Goal: Information Seeking & Learning: Check status

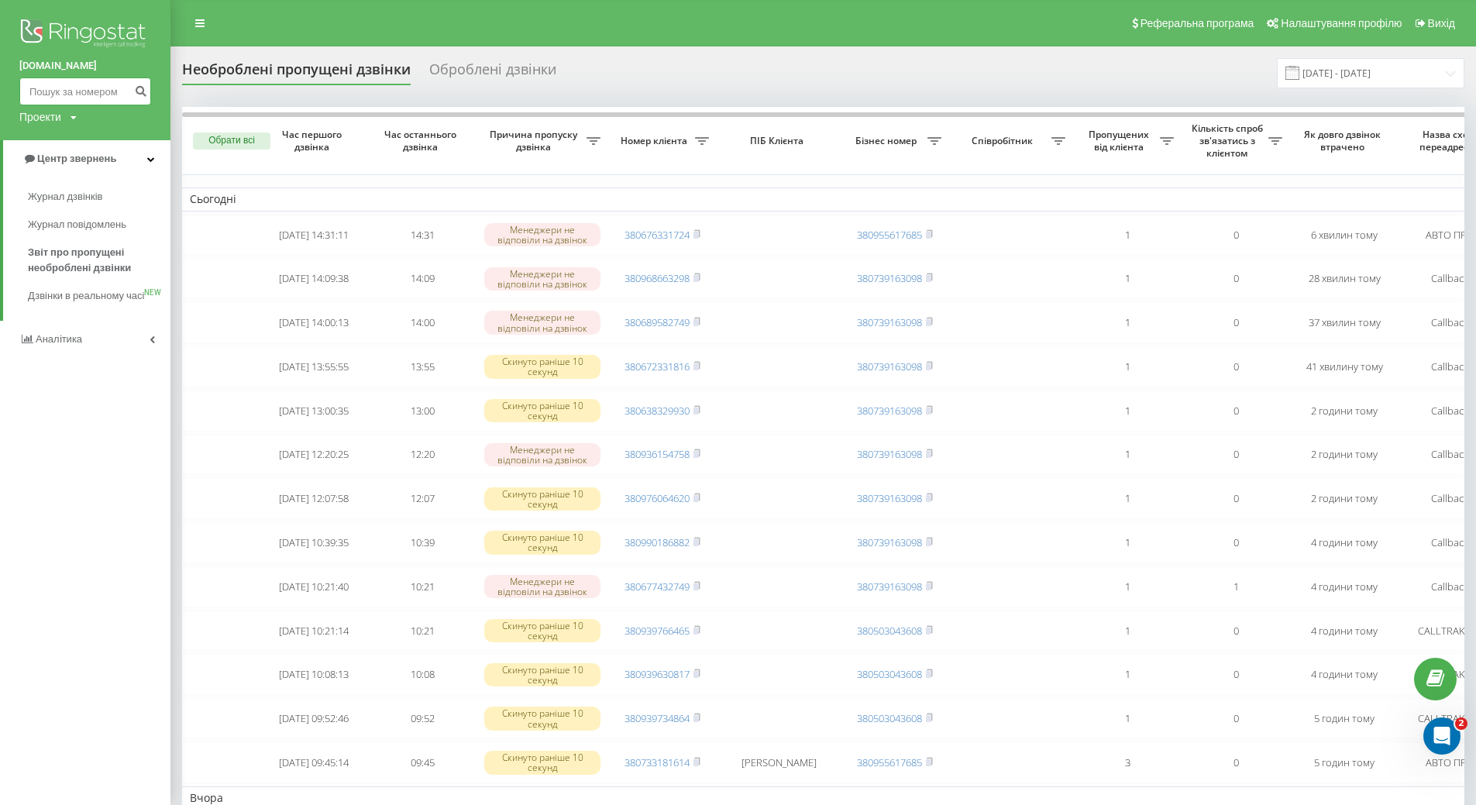
click at [88, 91] on input at bounding box center [85, 91] width 132 height 28
paste input "0675052401"
type input "0675052401"
click at [136, 90] on icon "submit" at bounding box center [140, 88] width 13 height 9
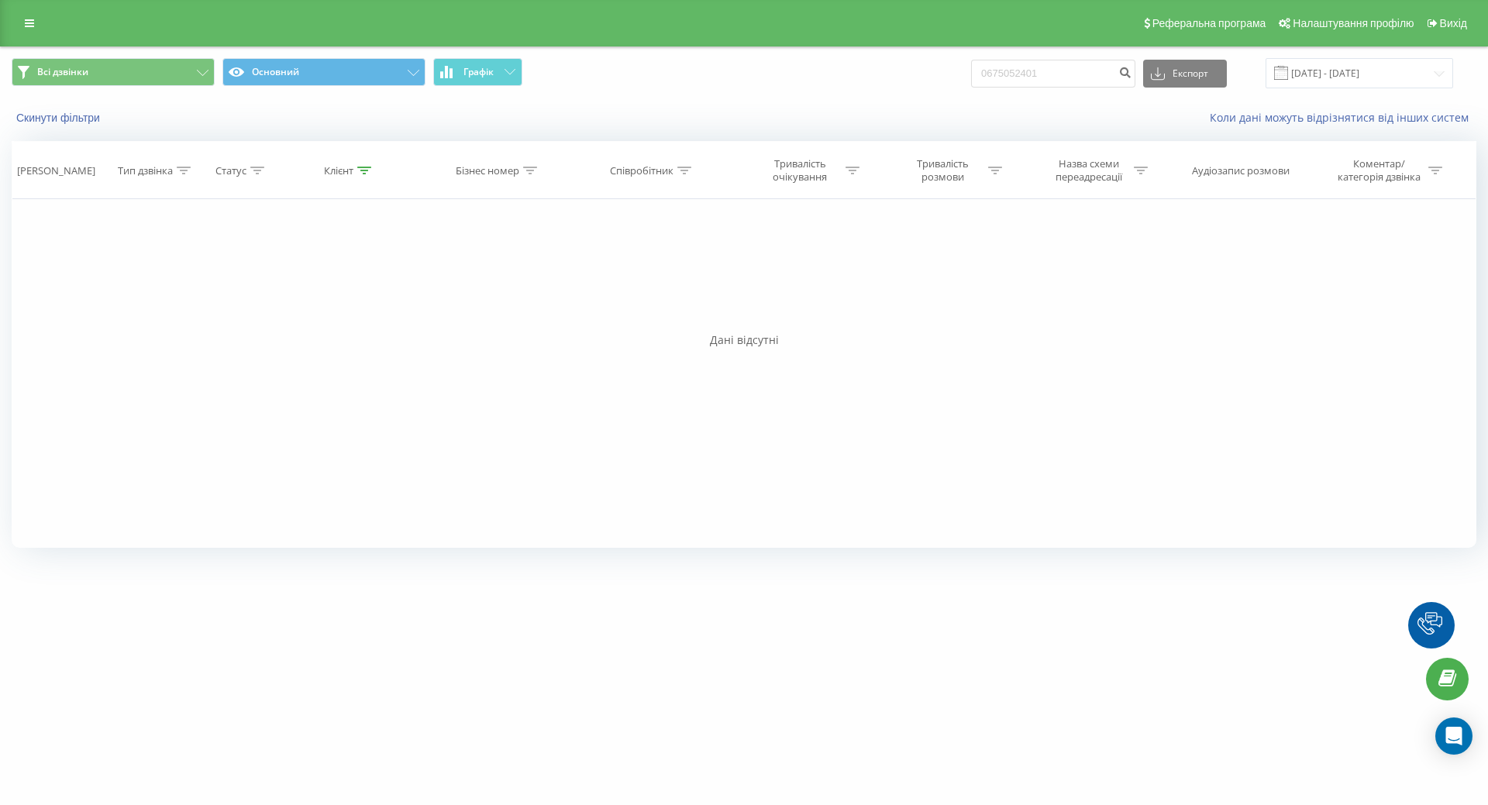
click at [22, 26] on link at bounding box center [29, 23] width 28 height 22
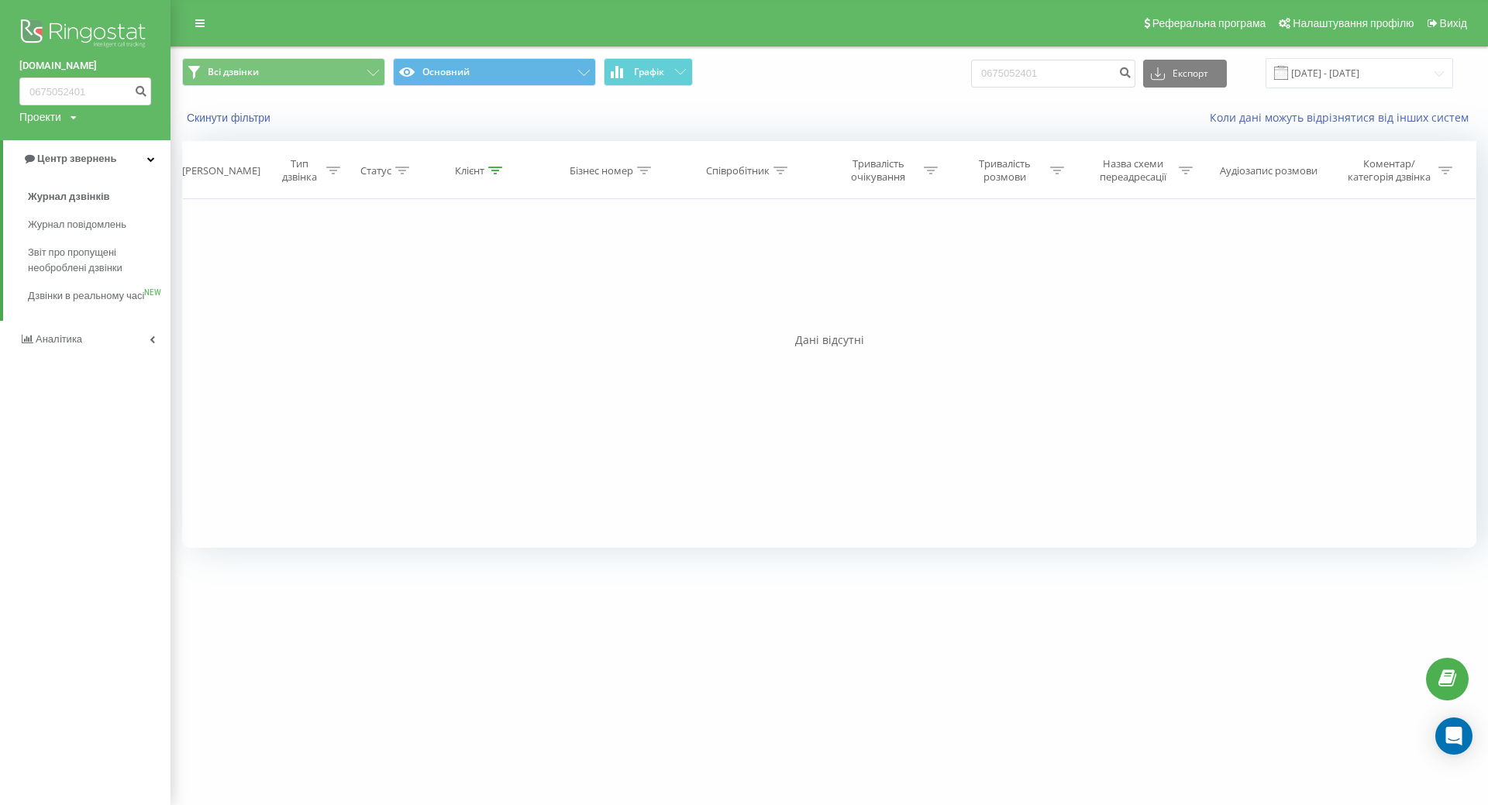
click at [102, 110] on div "fix-parts.in.ua 0675052401 Проекти fix-parts.in.ua" at bounding box center [85, 70] width 170 height 140
drag, startPoint x: 27, startPoint y: 95, endPoint x: 49, endPoint y: 122, distance: 34.7
click at [28, 95] on input "0675052401" at bounding box center [85, 91] width 132 height 28
type input "380675052401"
click at [139, 91] on icon "submit" at bounding box center [140, 88] width 13 height 9
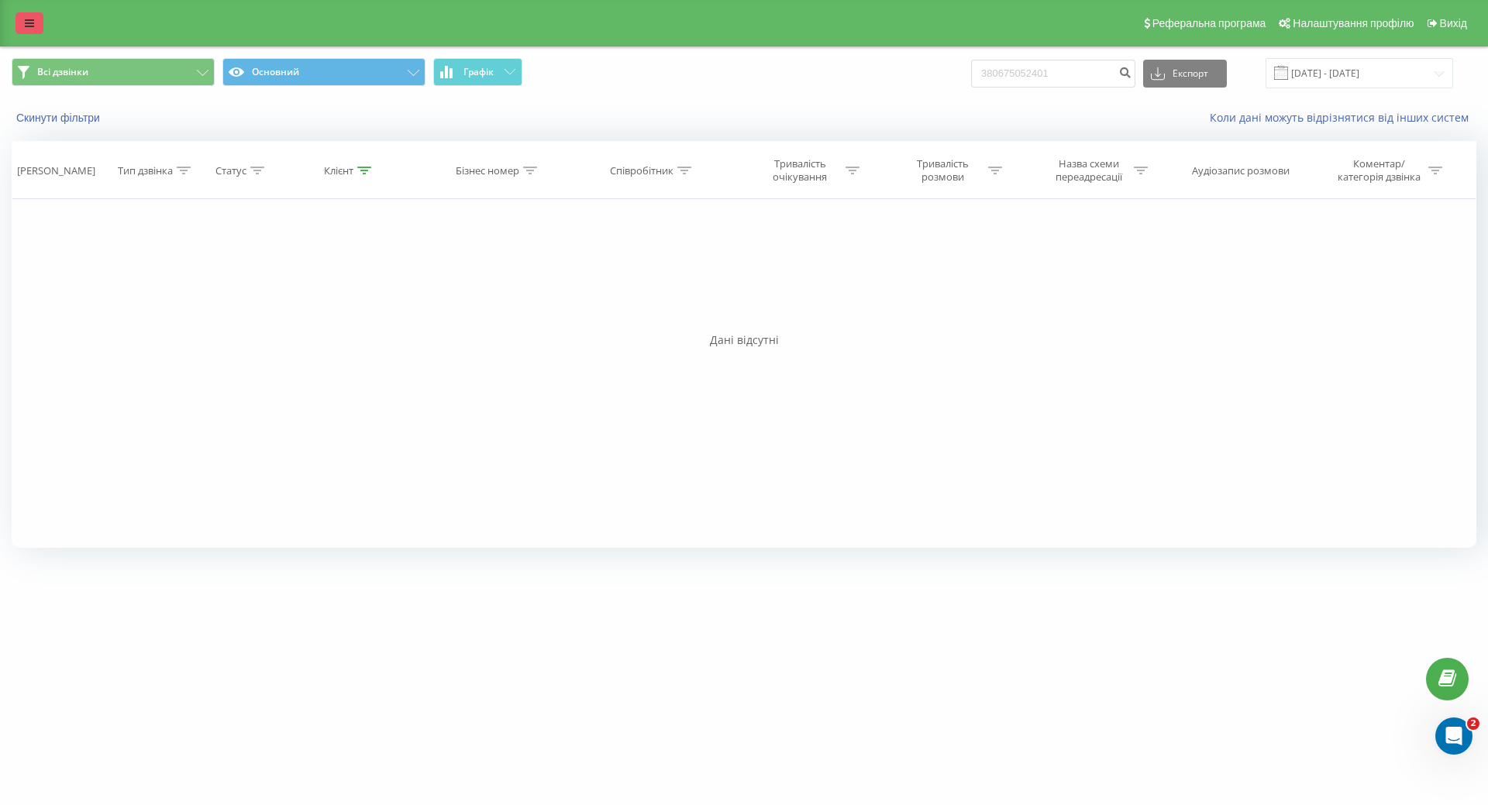
click at [24, 21] on link at bounding box center [29, 23] width 28 height 22
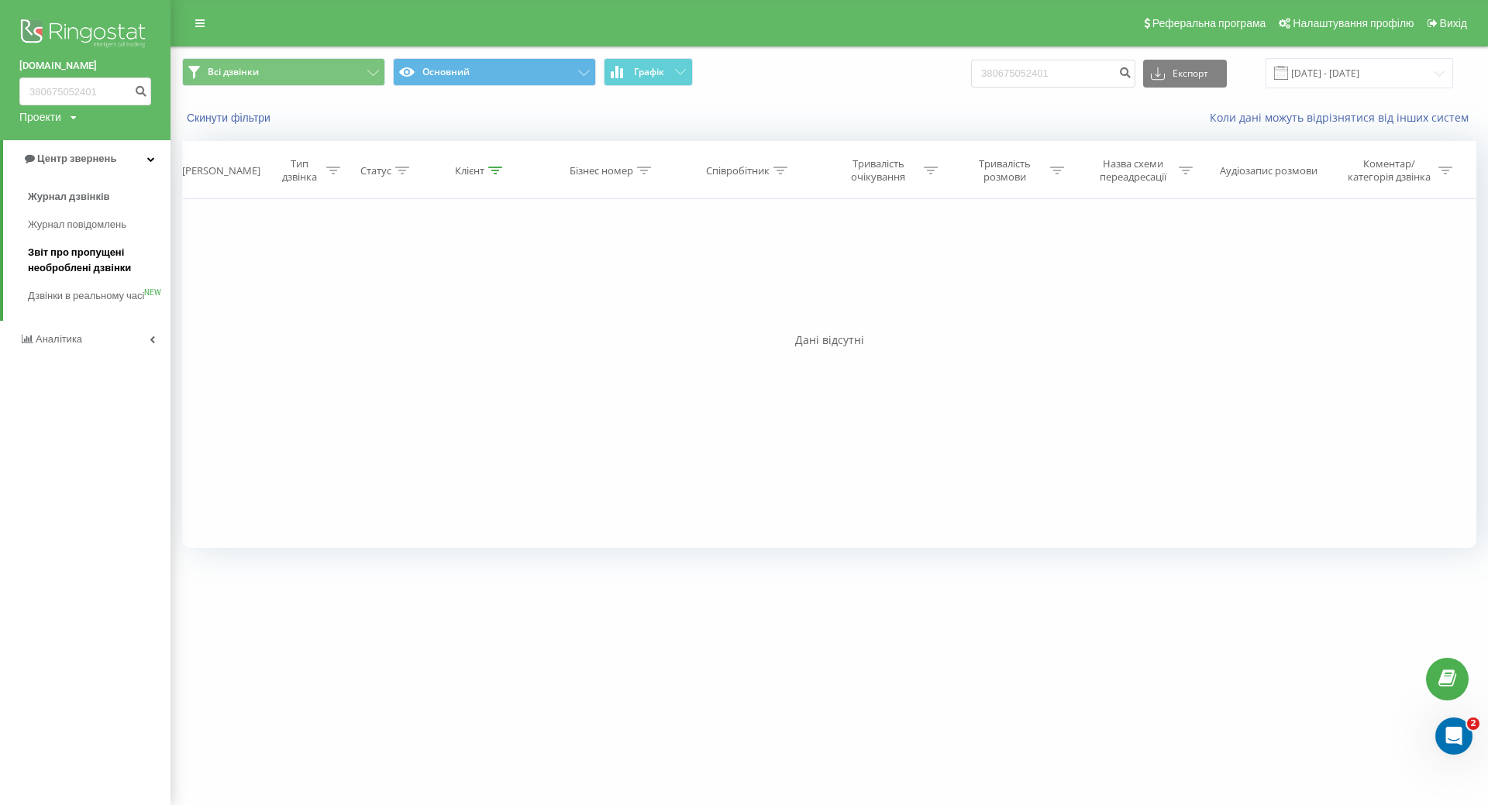
click at [71, 271] on span "Звіт про пропущені необроблені дзвінки" at bounding box center [95, 260] width 135 height 31
